Goal: Information Seeking & Learning: Learn about a topic

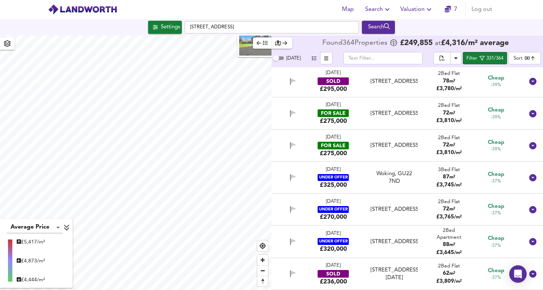
scroll to position [2521, 0]
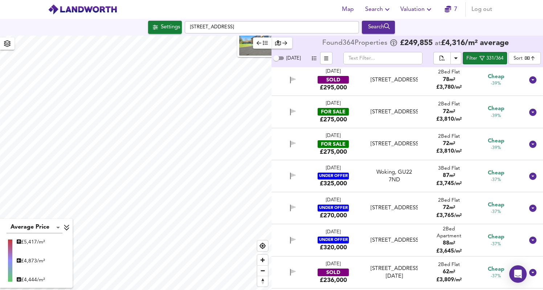
click at [353, 145] on div "[DATE] FOR SALE £275,000" at bounding box center [333, 144] width 50 height 23
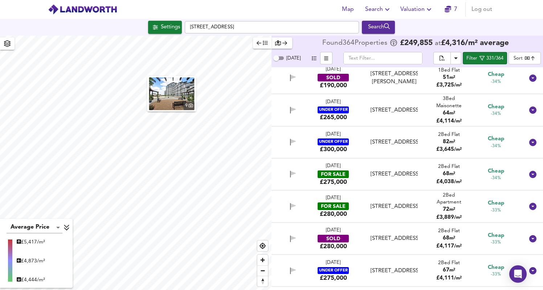
scroll to position [3135, 0]
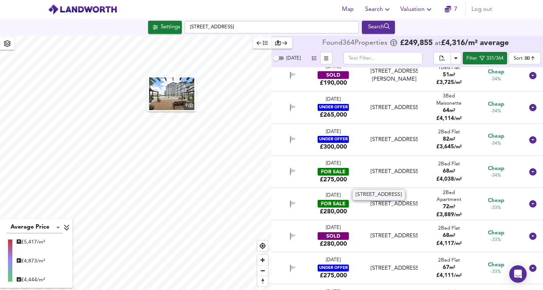
click at [369, 175] on div "[STREET_ADDRESS]" at bounding box center [394, 172] width 53 height 8
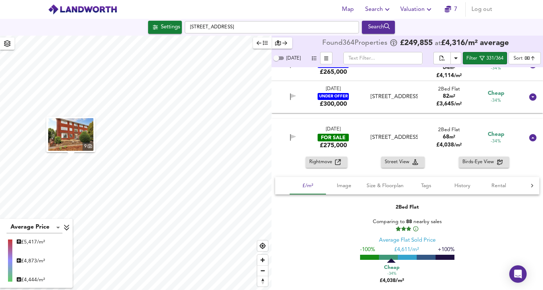
scroll to position [3182, 0]
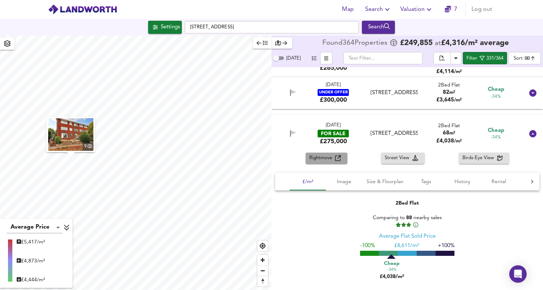
click at [331, 164] on button "Rightmove" at bounding box center [327, 158] width 42 height 11
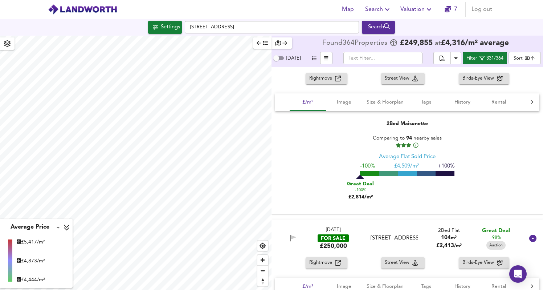
scroll to position [500, 0]
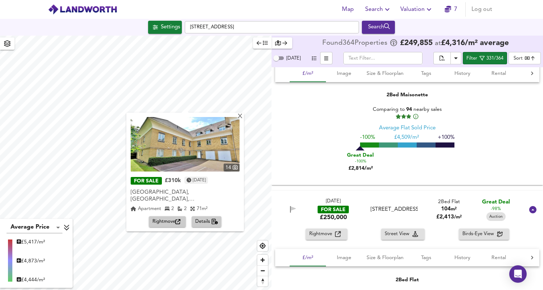
click at [197, 218] on span "Details" at bounding box center [206, 222] width 23 height 8
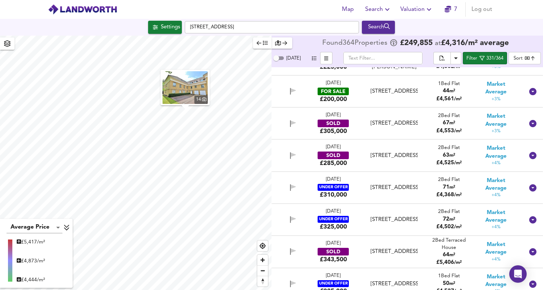
scroll to position [7109, 0]
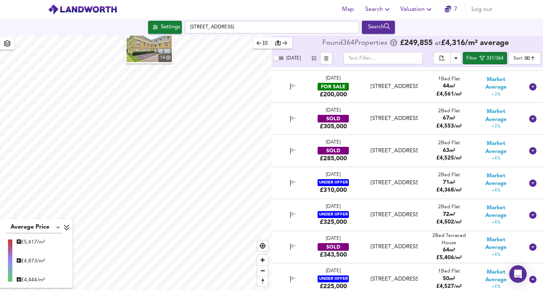
click at [152, 60] on div "14" at bounding box center [136, 163] width 272 height 254
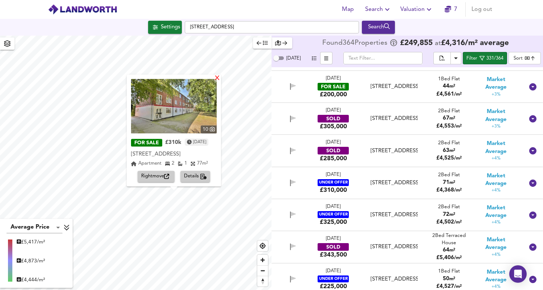
click at [221, 76] on div "X" at bounding box center [217, 78] width 6 height 7
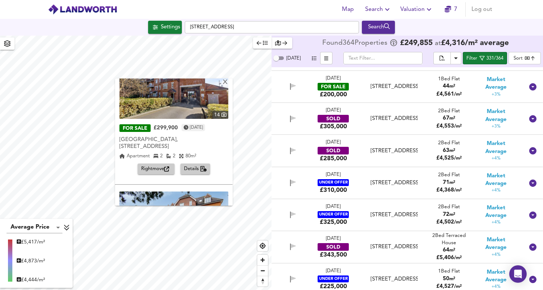
scroll to position [21, 0]
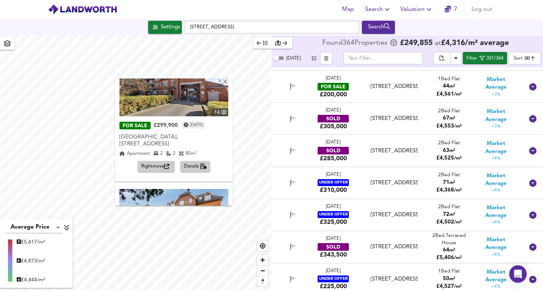
click at [189, 162] on span "Details" at bounding box center [195, 166] width 23 height 8
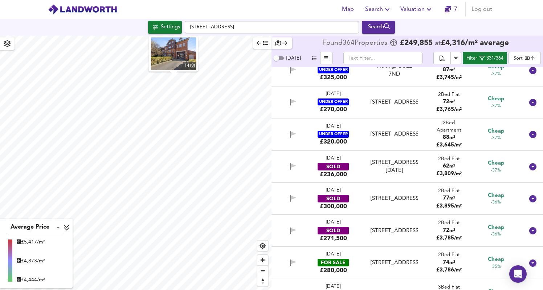
scroll to position [2392, 0]
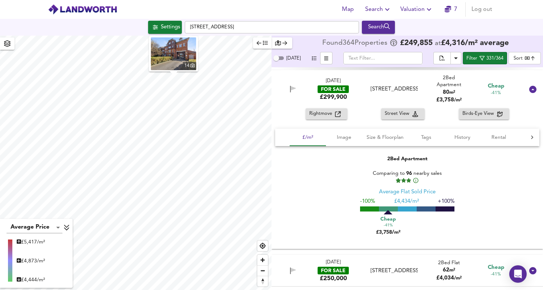
click at [333, 115] on span "Rightmove" at bounding box center [323, 114] width 26 height 8
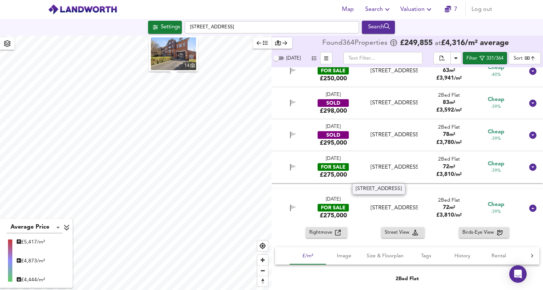
scroll to position [2597, 0]
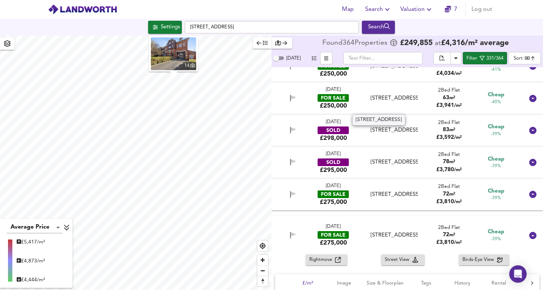
click at [371, 102] on div "[STREET_ADDRESS]" at bounding box center [394, 98] width 47 height 8
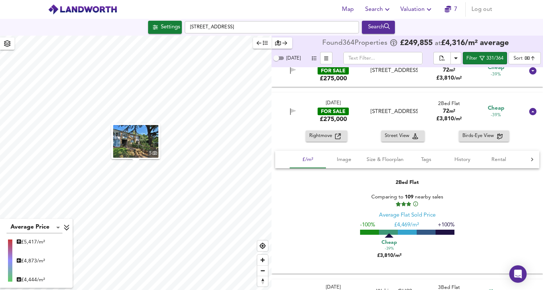
scroll to position [2863, 0]
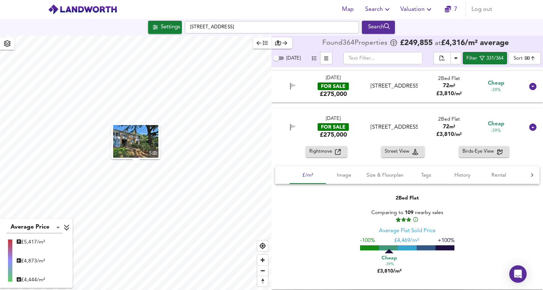
click at [352, 98] on div "[DATE] FOR SALE £275,000" at bounding box center [333, 86] width 50 height 23
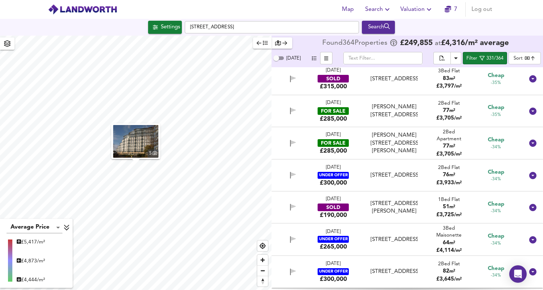
scroll to position [3507, 0]
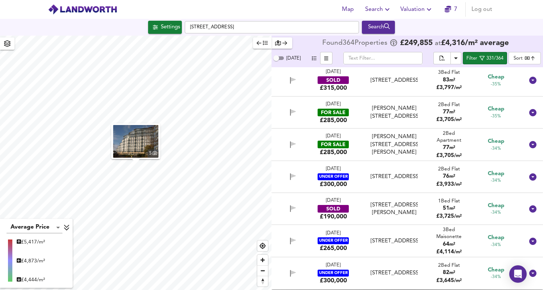
click at [363, 112] on div "[DATE] FOR SALE £285,000 [PERSON_NAME][STREET_ADDRESS][PERSON_NAME] 2 Bed Flat …" at bounding box center [398, 112] width 251 height 23
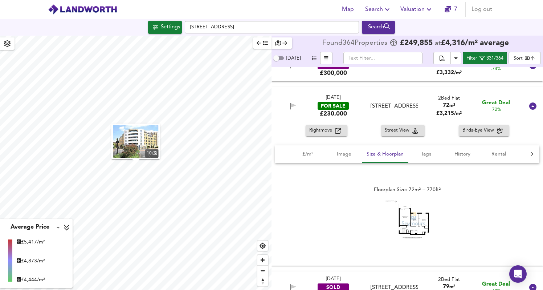
scroll to position [999, 0]
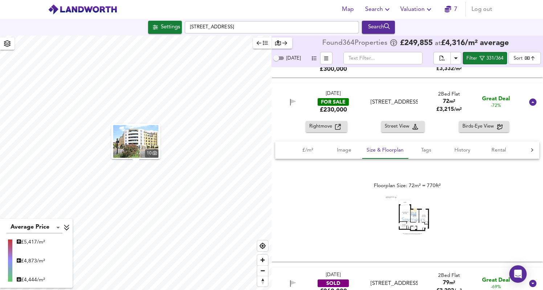
drag, startPoint x: 340, startPoint y: 128, endPoint x: 381, endPoint y: 208, distance: 90.5
click at [383, 208] on div "Rightmove Street View Birds-Eye View £/m² Image Size & Floorplan Tags History R…" at bounding box center [408, 191] width 272 height 141
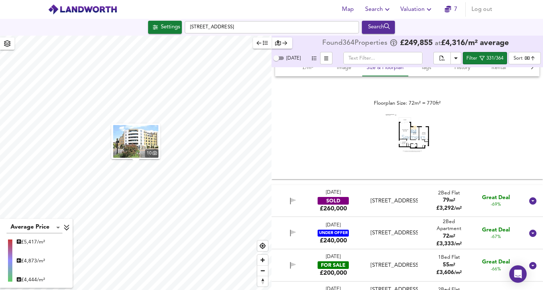
scroll to position [1209, 0]
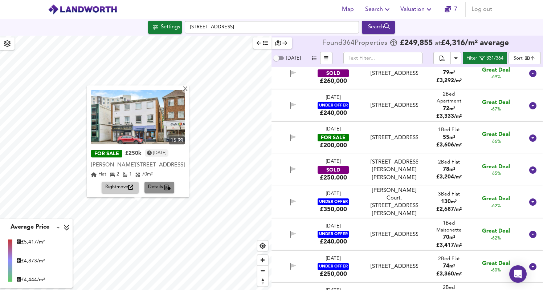
click at [153, 189] on span "Details" at bounding box center [159, 187] width 23 height 8
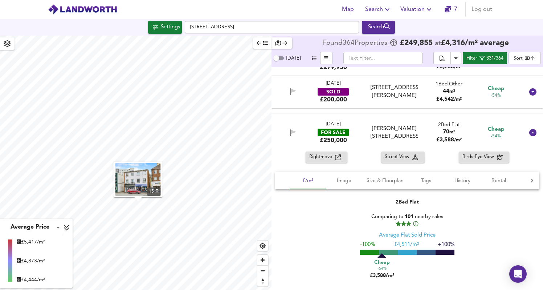
scroll to position [1716, 0]
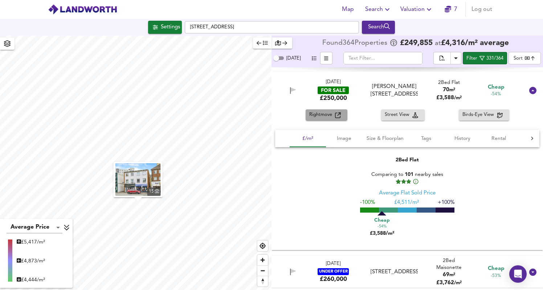
click at [331, 119] on span "Rightmove" at bounding box center [323, 115] width 26 height 8
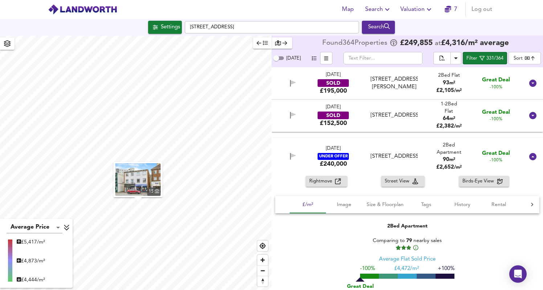
scroll to position [1699, 0]
